Goal: Obtain resource: Obtain resource

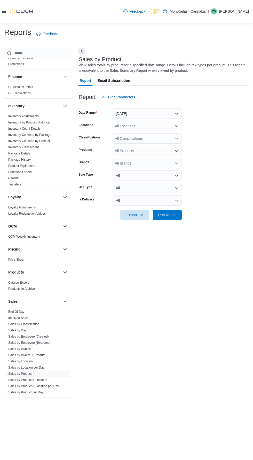
scroll to position [17, 0]
click at [51, 144] on span "Inventory Transactions" at bounding box center [38, 147] width 64 height 6
click at [56, 126] on span "Inventory Count Details" at bounding box center [38, 129] width 64 height 6
click at [44, 139] on link "Inventory On Hand by Product" at bounding box center [29, 141] width 42 height 4
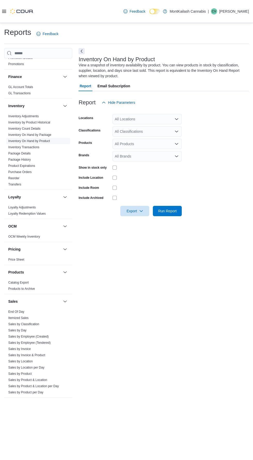
scroll to position [23, 0]
click at [167, 114] on div "All Locations" at bounding box center [147, 119] width 69 height 10
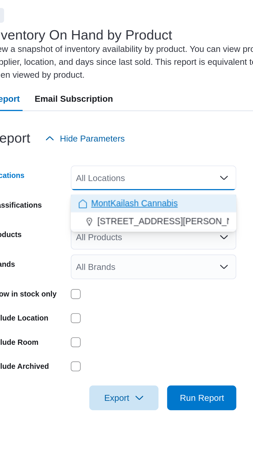
click at [161, 127] on div "MontKailash Cannabis" at bounding box center [147, 129] width 63 height 5
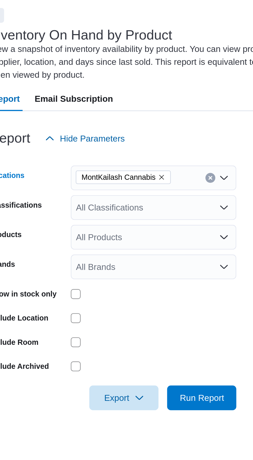
click at [171, 91] on div at bounding box center [164, 94] width 171 height 6
click at [177, 130] on icon "Open list of options" at bounding box center [177, 132] width 4 height 4
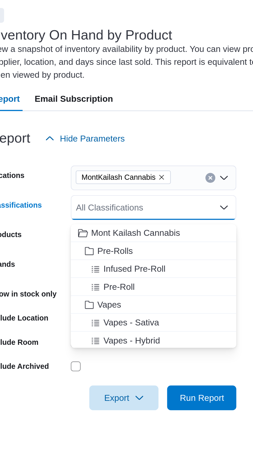
click at [166, 126] on div "All Classifications Combo box. Selected. Combo box input. All Classifications. …" at bounding box center [147, 131] width 69 height 10
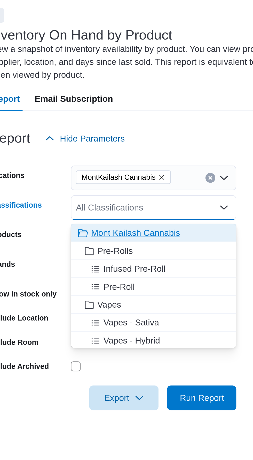
click at [159, 140] on div "Mont Kailash Cannabis" at bounding box center [147, 142] width 63 height 5
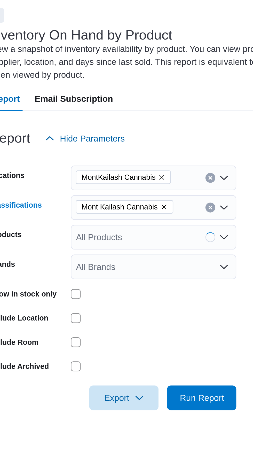
click at [170, 97] on div "Report Hide Parameters" at bounding box center [164, 102] width 171 height 10
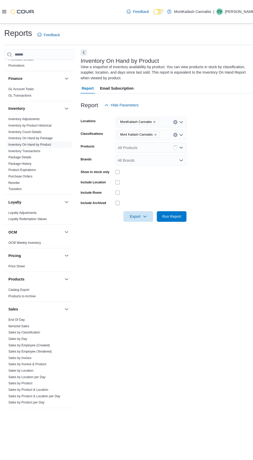
scroll to position [21, 0]
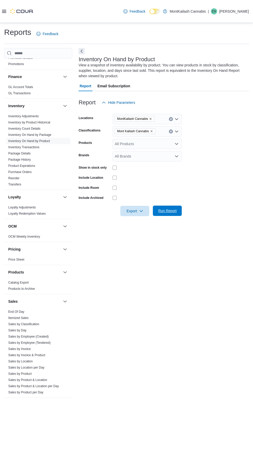
click at [178, 206] on span "Run Report" at bounding box center [167, 211] width 23 height 10
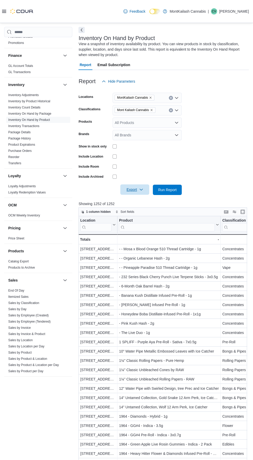
click at [140, 190] on span "Export" at bounding box center [135, 190] width 23 height 10
click at [143, 203] on span "Export to Excel" at bounding box center [135, 202] width 23 height 4
